Goal: Task Accomplishment & Management: Manage account settings

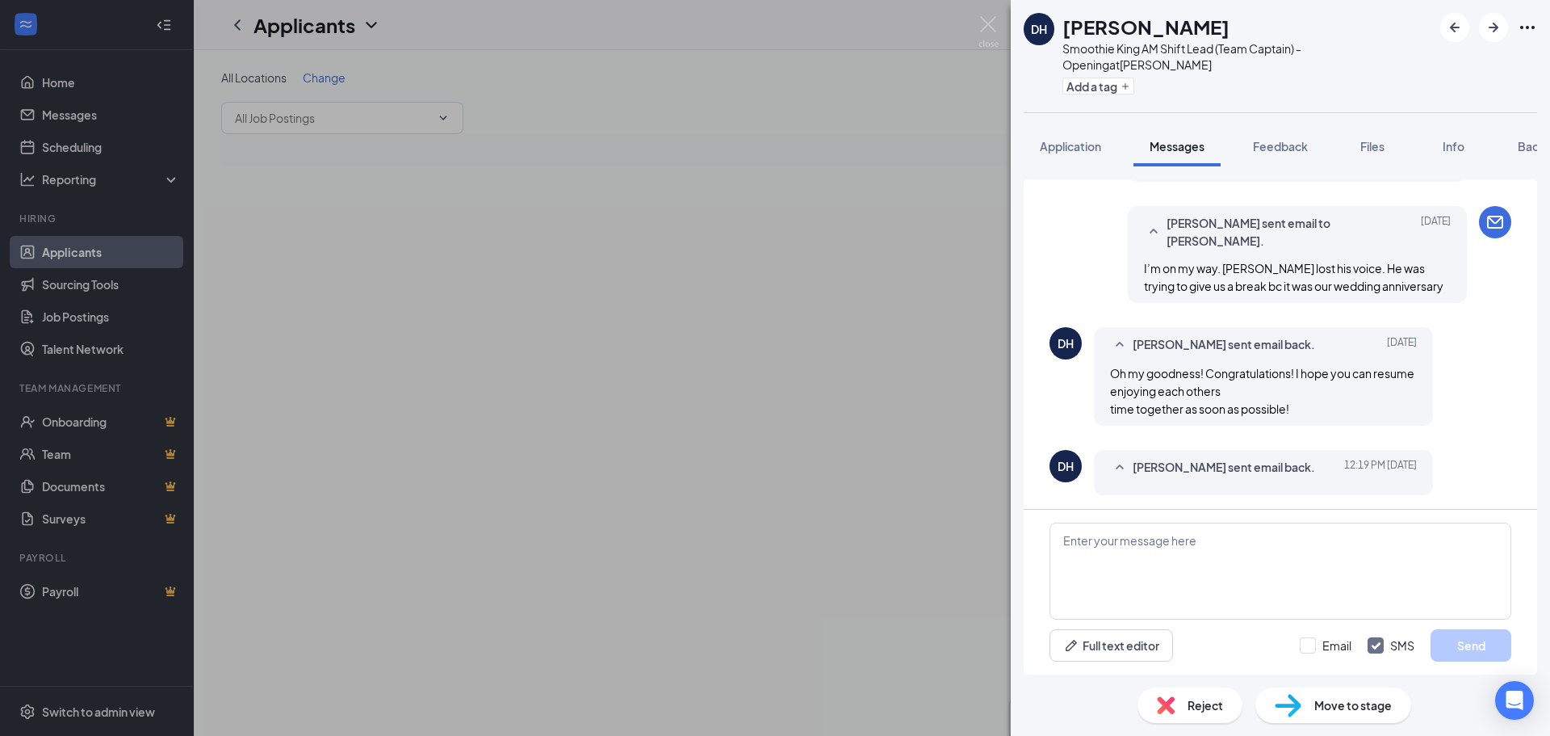
scroll to position [780, 0]
click at [1165, 456] on span "[PERSON_NAME] sent email back." at bounding box center [1224, 464] width 182 height 19
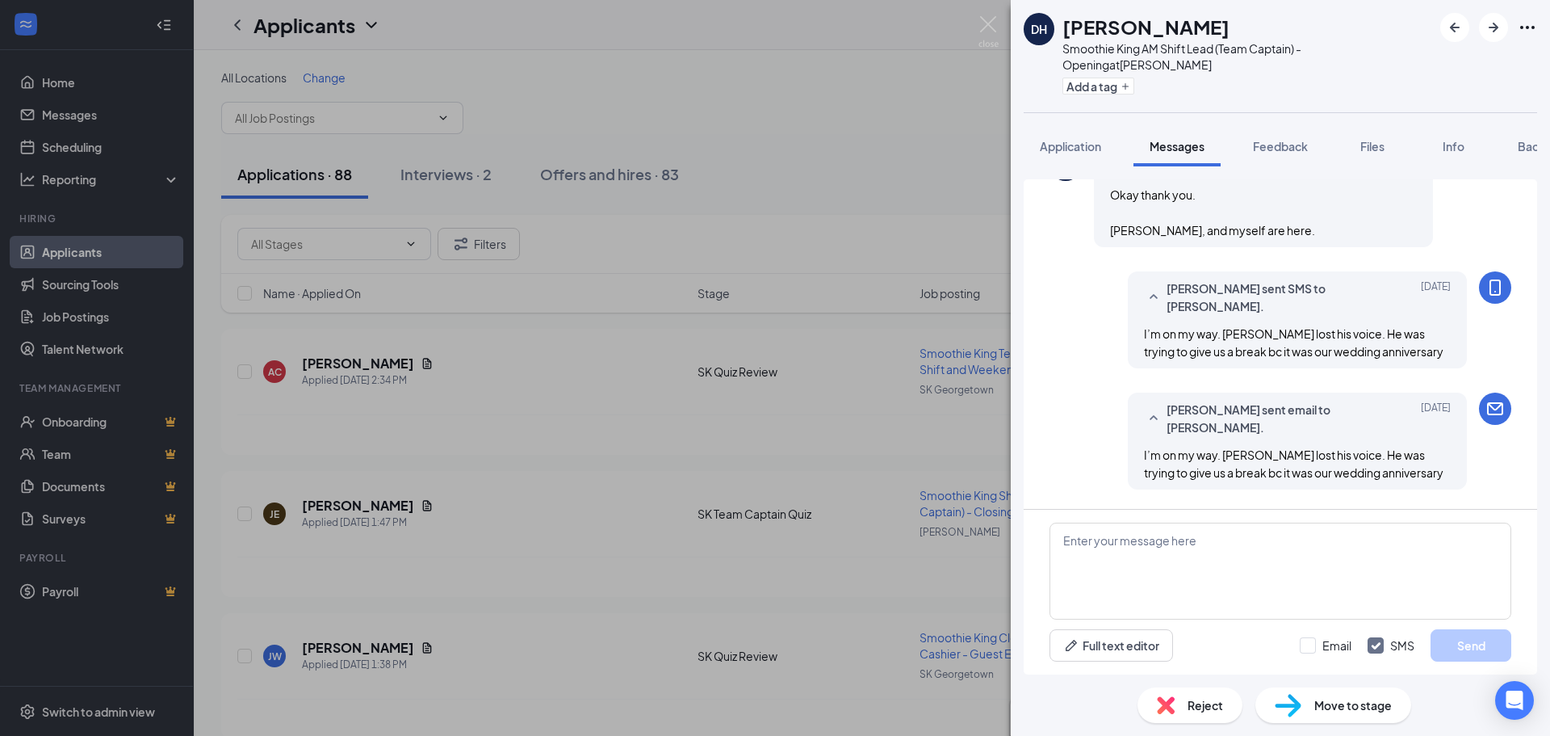
scroll to position [770, 0]
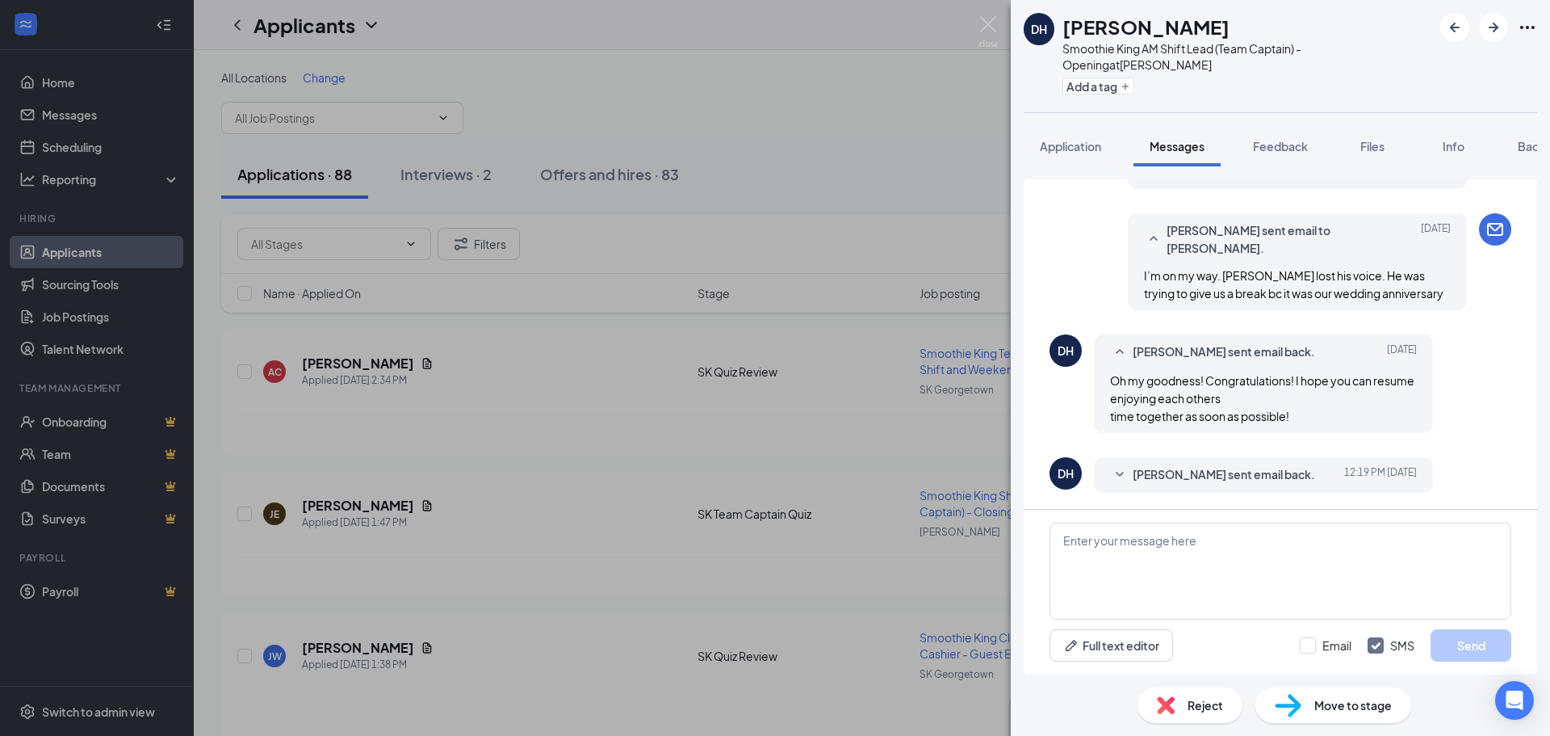
click at [1185, 467] on span "[PERSON_NAME] sent email back." at bounding box center [1224, 474] width 182 height 19
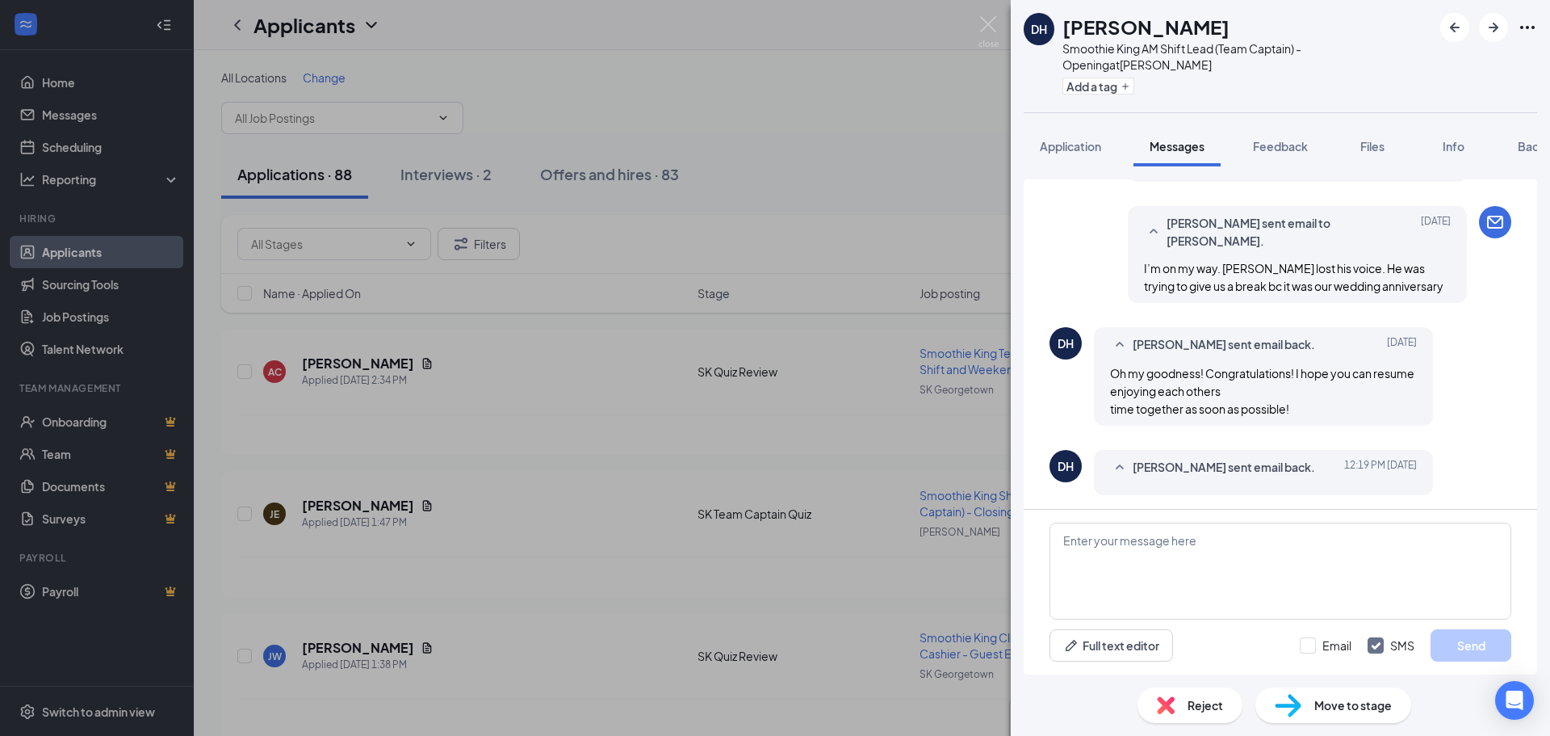
scroll to position [780, 0]
click at [1063, 136] on button "Application" at bounding box center [1071, 146] width 94 height 40
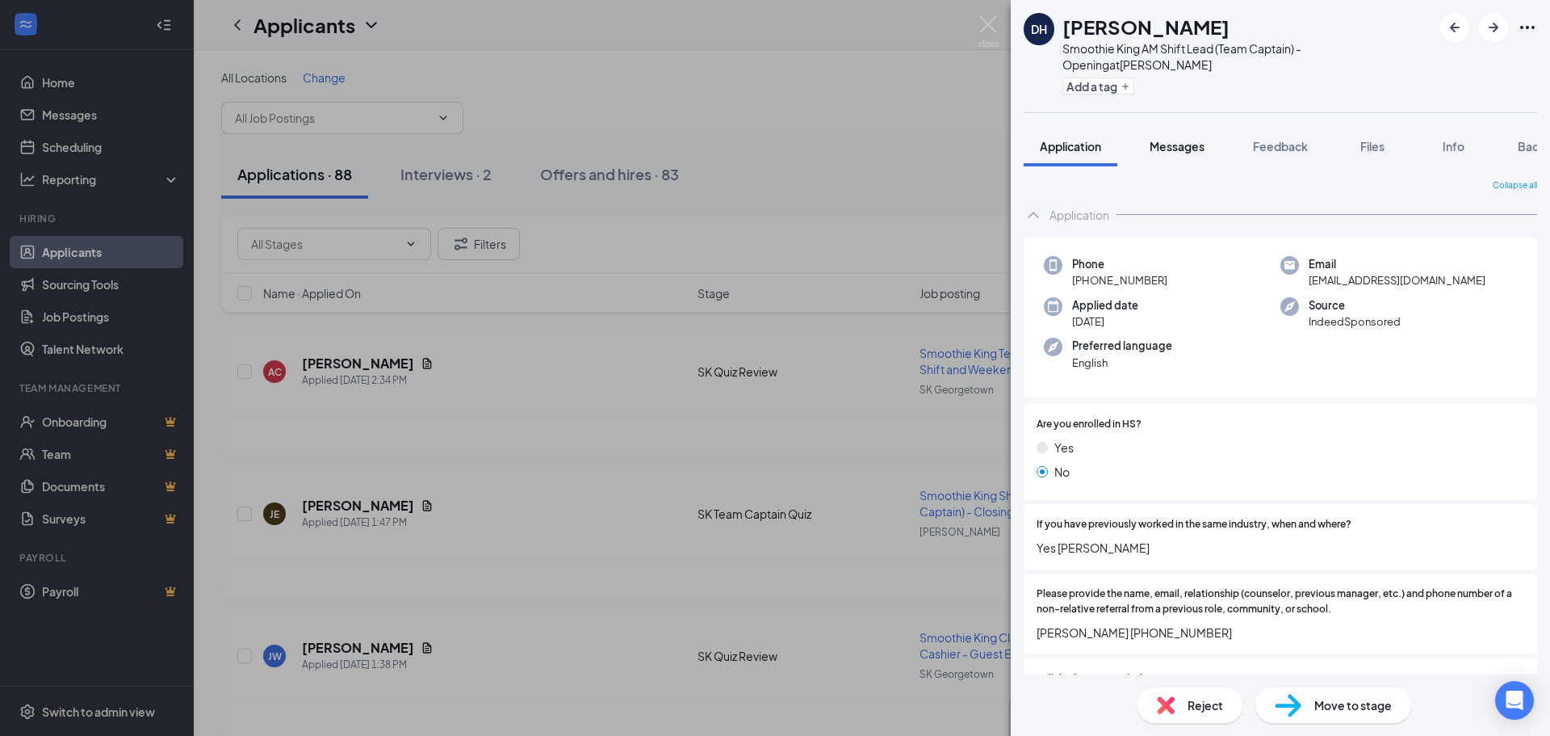
click at [1201, 149] on span "Messages" at bounding box center [1177, 146] width 55 height 15
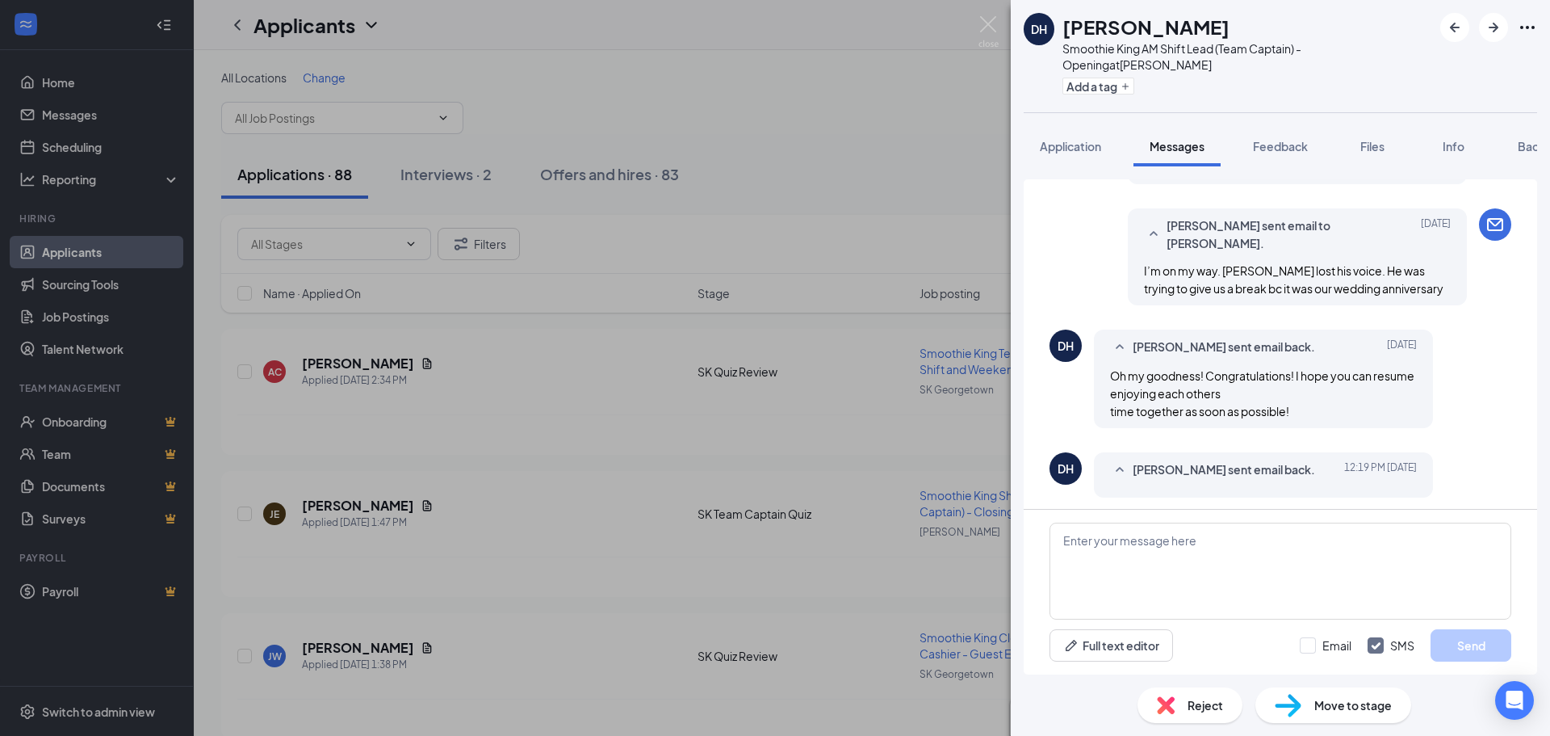
scroll to position [780, 0]
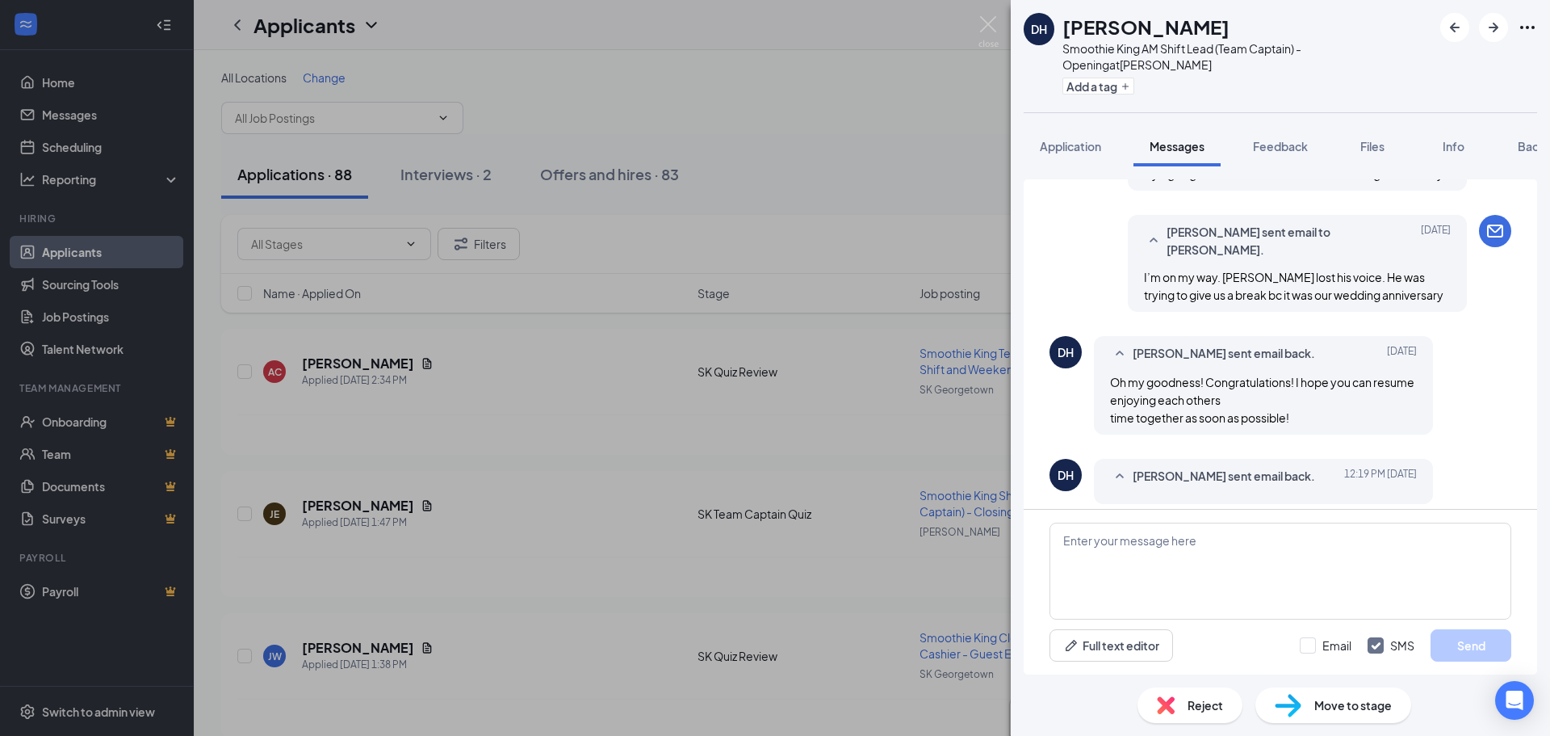
scroll to position [780, 0]
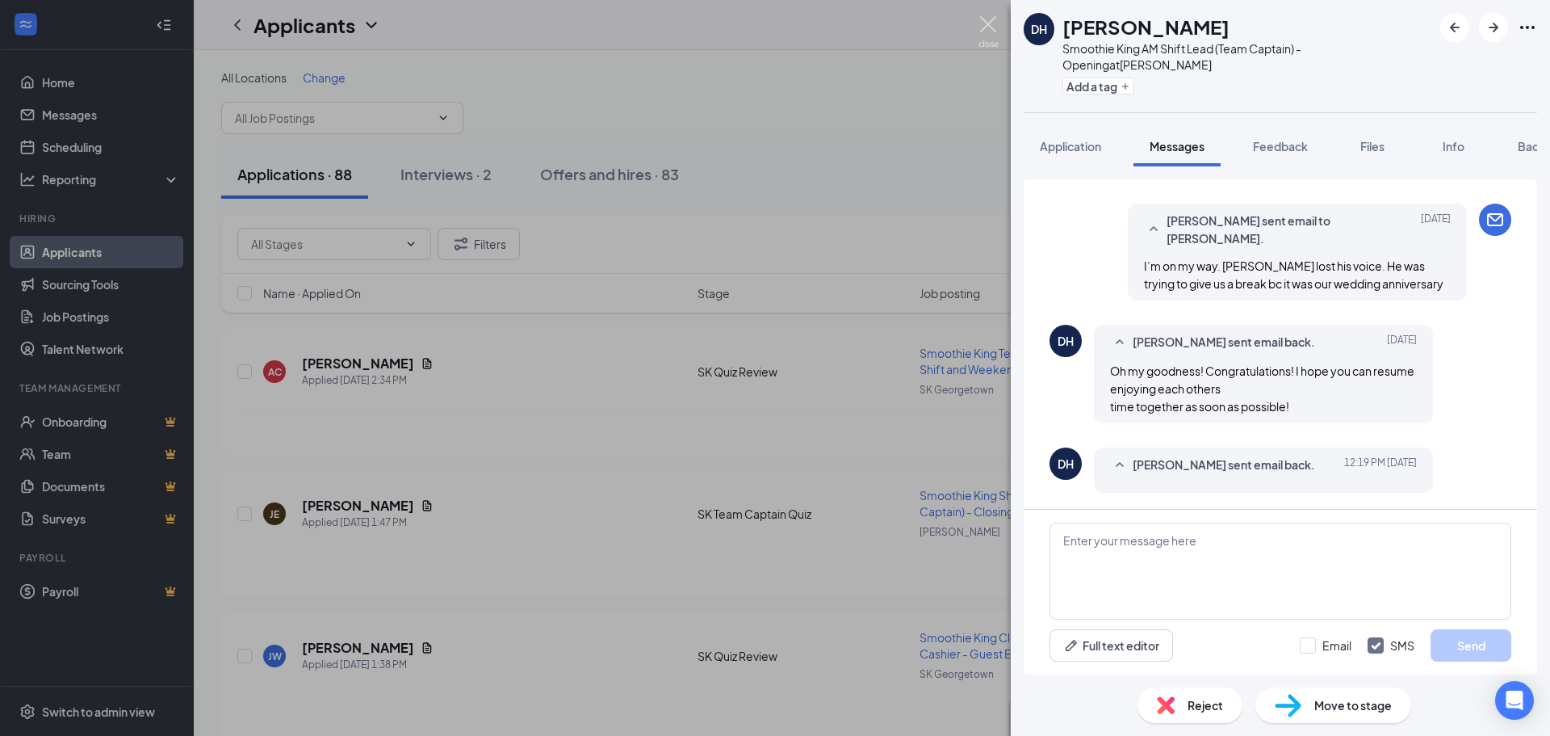
click at [981, 17] on img at bounding box center [989, 31] width 20 height 31
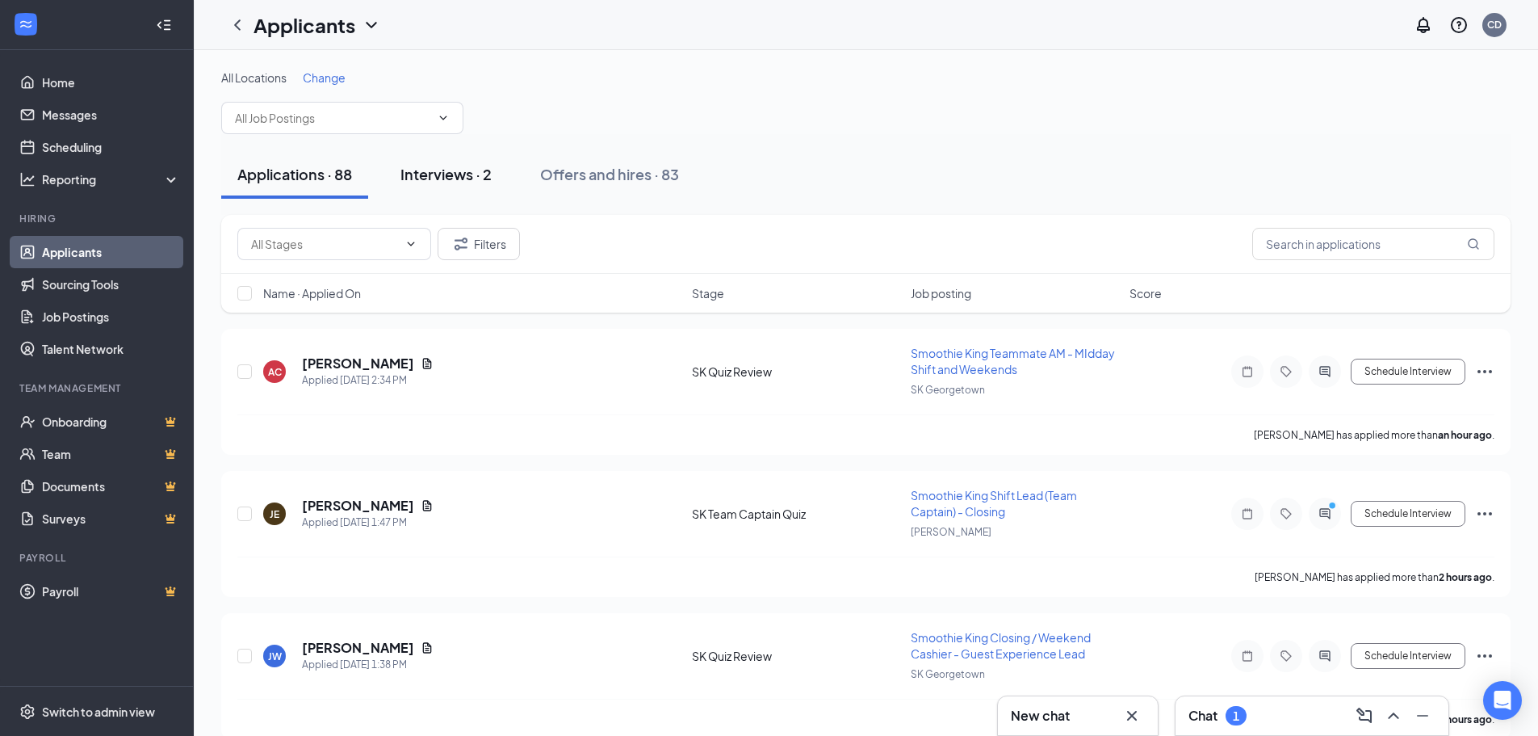
click at [452, 171] on div "Interviews · 2" at bounding box center [445, 174] width 91 height 20
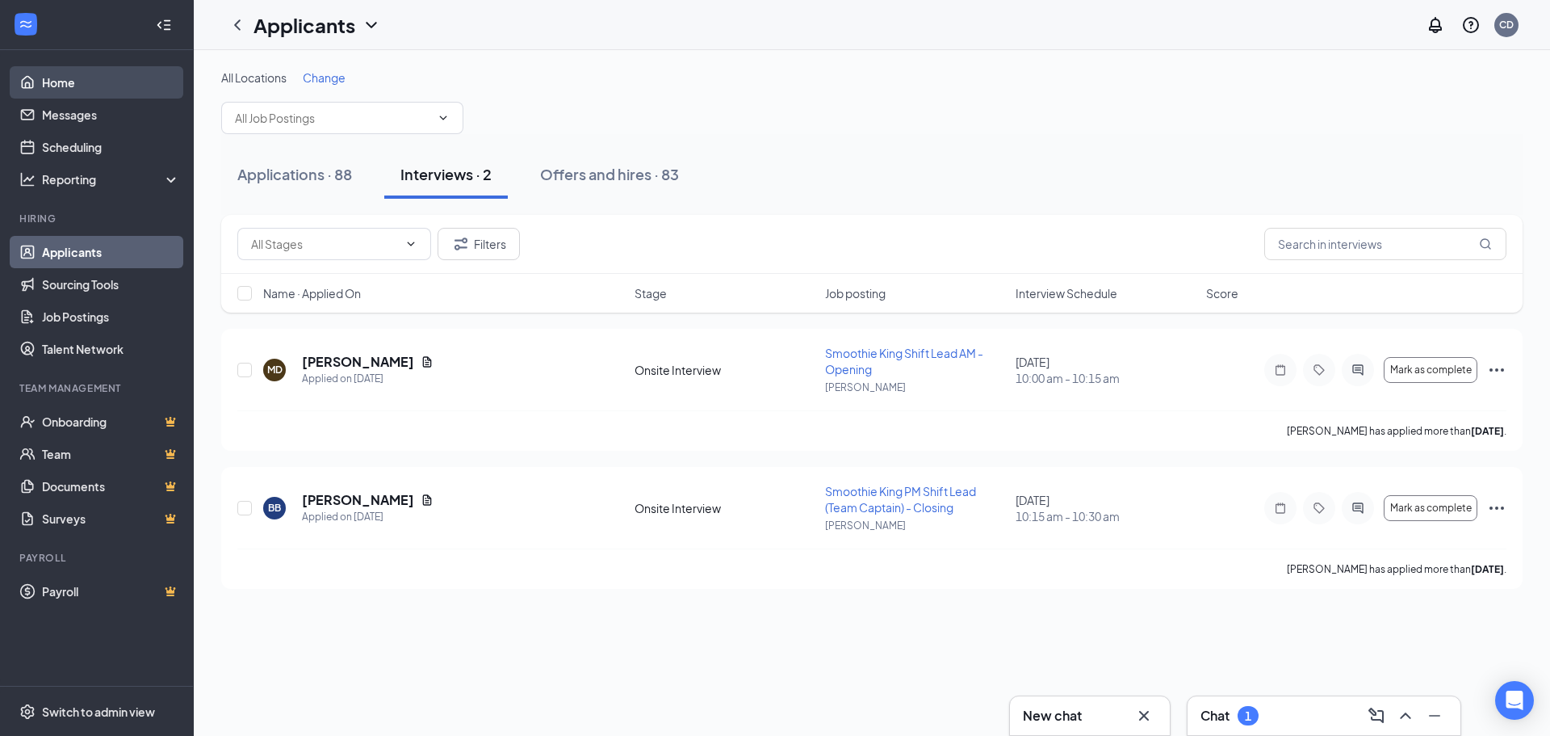
click at [97, 80] on link "Home" at bounding box center [111, 82] width 138 height 32
